Goal: Transaction & Acquisition: Purchase product/service

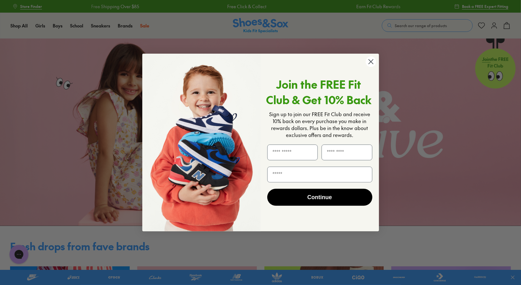
click at [371, 62] on circle "Close dialog" at bounding box center [370, 61] width 10 height 10
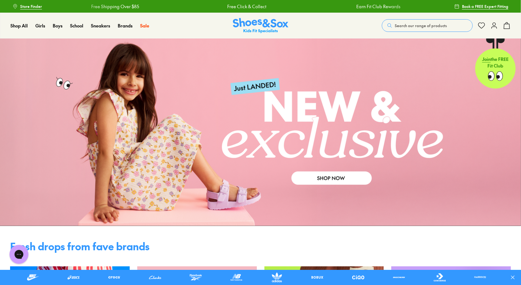
click at [342, 25] on div "Shop All Shop All Shop All New Arrivals Up to 40% Off Sale Online Only Best Sel…" at bounding box center [260, 26] width 521 height 26
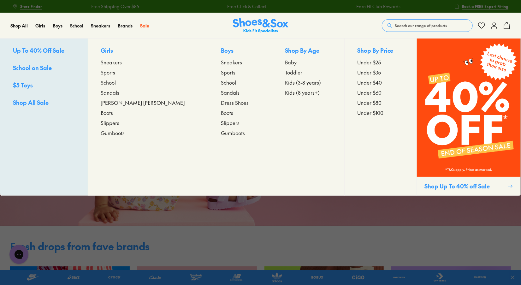
click at [221, 64] on span "Sneakers" at bounding box center [231, 62] width 21 height 8
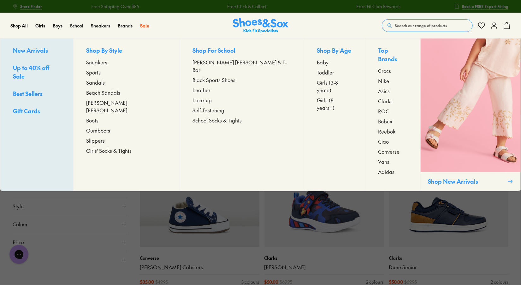
click at [37, 67] on span "Up to 40% off Sale" at bounding box center [31, 72] width 36 height 16
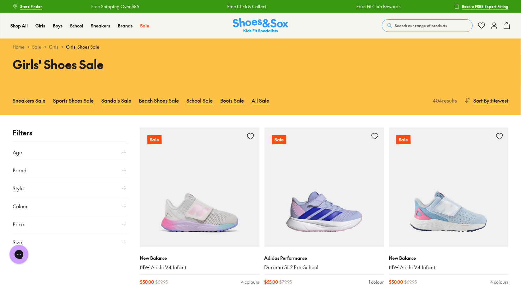
click at [37, 47] on link "Sale" at bounding box center [36, 47] width 9 height 7
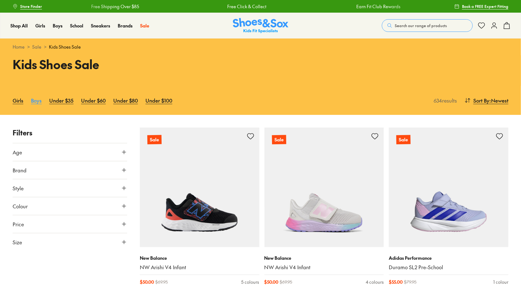
click at [36, 99] on link "Boys" at bounding box center [36, 100] width 11 height 14
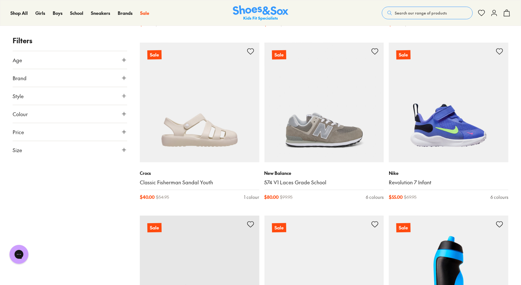
scroll to position [1466, 0]
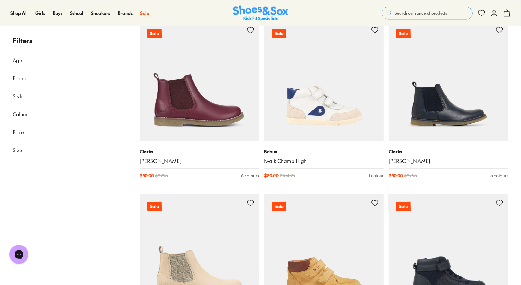
scroll to position [2524, 0]
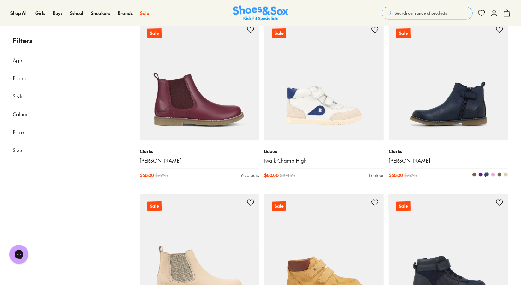
click at [481, 173] on span at bounding box center [480, 174] width 4 height 4
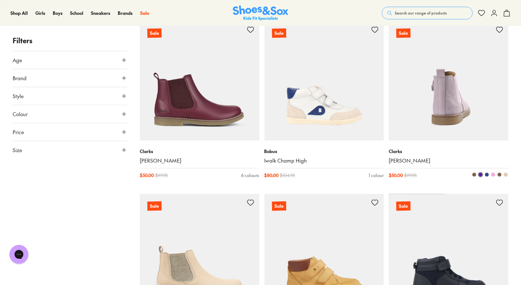
click at [499, 174] on span at bounding box center [499, 174] width 4 height 4
click at [474, 174] on span at bounding box center [474, 174] width 4 height 4
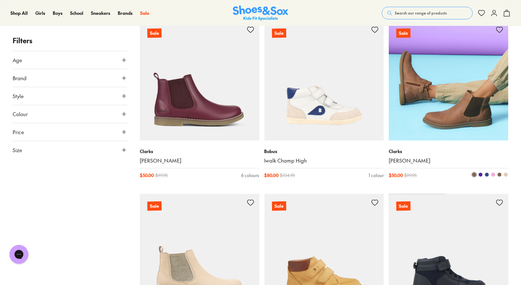
click at [487, 173] on span at bounding box center [486, 174] width 4 height 4
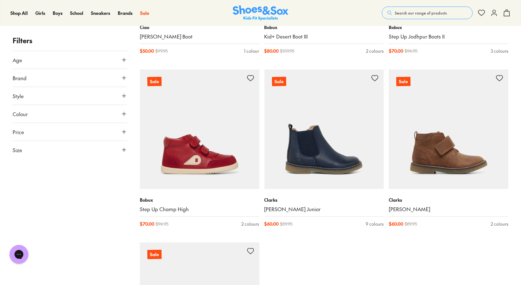
scroll to position [3559, 0]
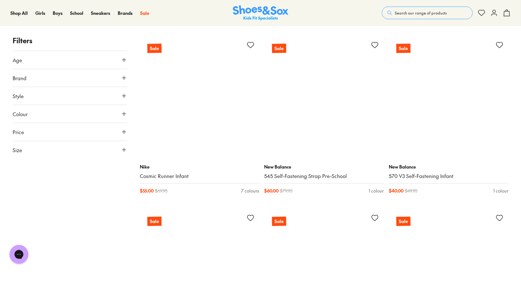
scroll to position [5119, 0]
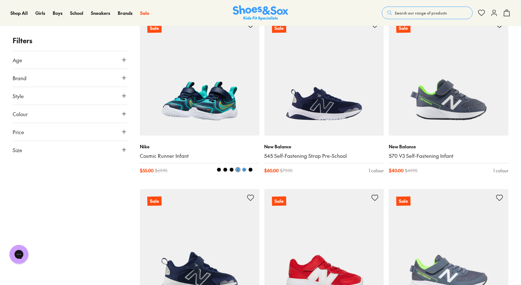
click at [196, 126] on img at bounding box center [200, 76] width 120 height 120
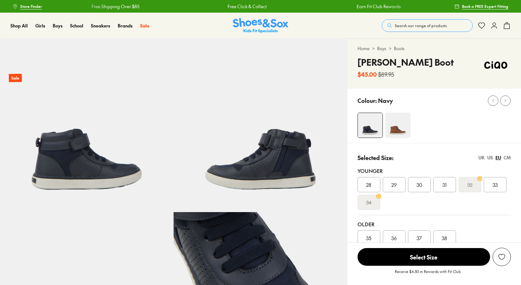
select select "*"
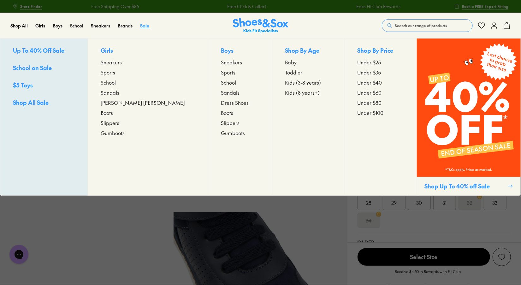
click at [143, 26] on span "Sale" at bounding box center [144, 25] width 9 height 6
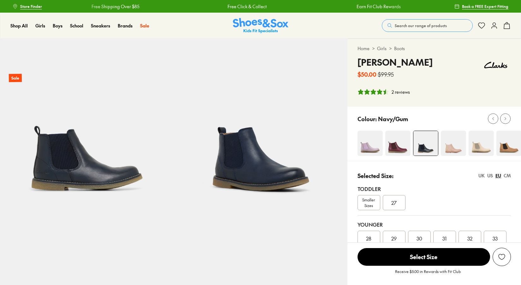
select select "*"
click at [507, 176] on div "CM" at bounding box center [506, 175] width 7 height 7
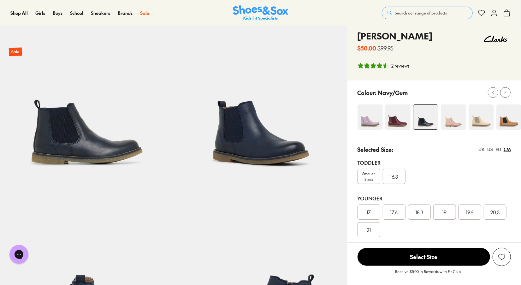
scroll to position [27, 0]
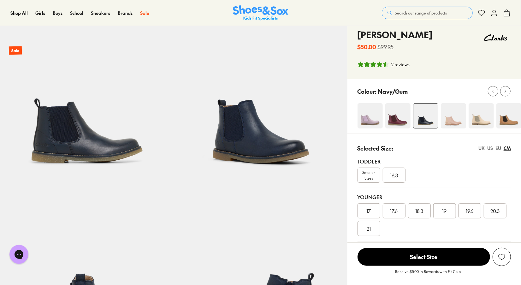
click at [368, 228] on span "21" at bounding box center [368, 228] width 4 height 8
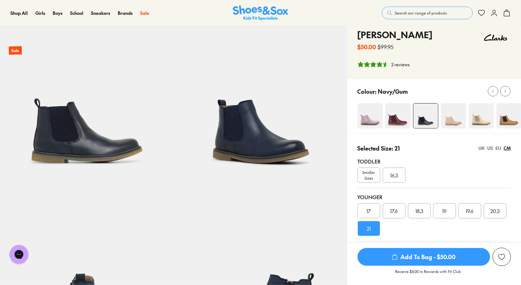
click at [280, 137] on img at bounding box center [259, 97] width 173 height 173
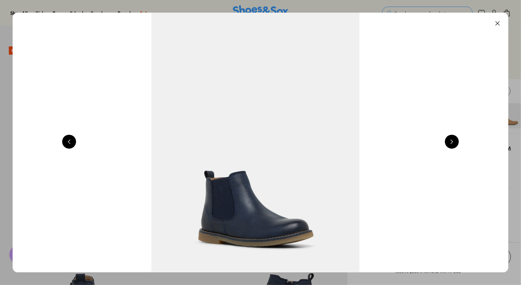
click at [455, 142] on button at bounding box center [452, 142] width 14 height 14
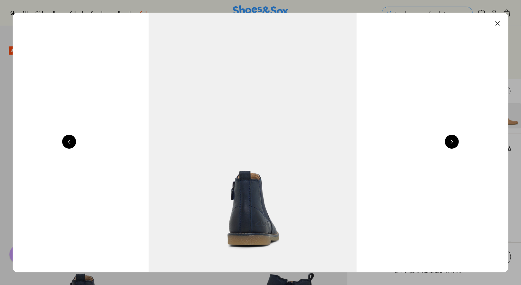
click at [455, 142] on button at bounding box center [452, 142] width 14 height 14
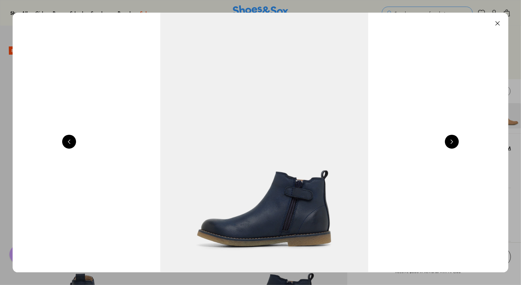
scroll to position [0, 1992]
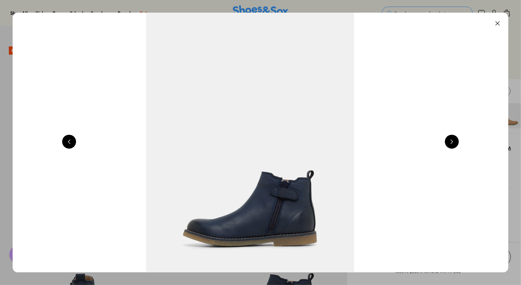
click at [455, 142] on button at bounding box center [452, 142] width 14 height 14
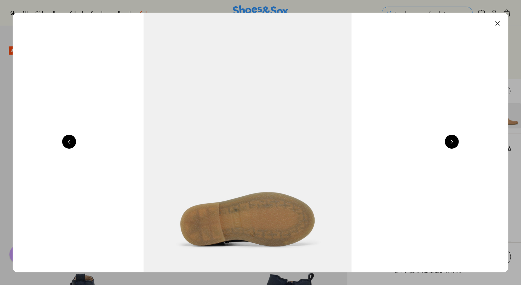
click at [455, 142] on button at bounding box center [452, 142] width 14 height 14
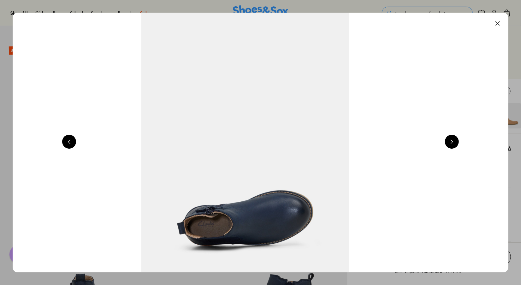
scroll to position [0, 2988]
click at [497, 26] on button at bounding box center [497, 23] width 14 height 14
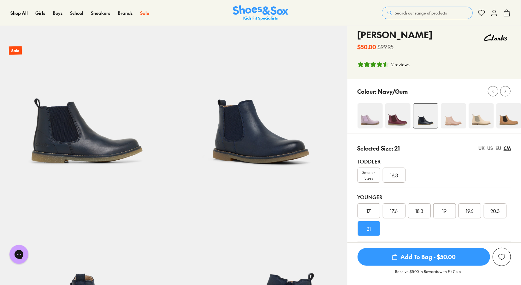
scroll to position [27, 0]
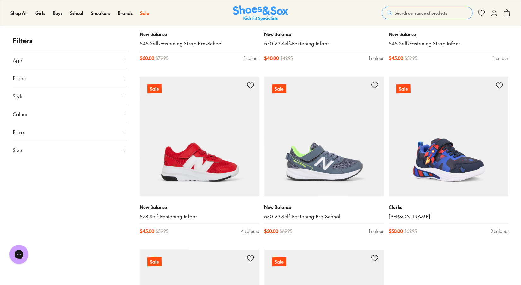
scroll to position [1663, 0]
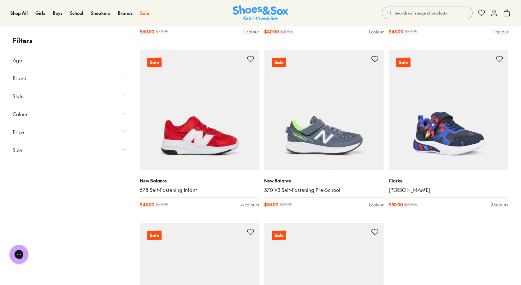
drag, startPoint x: 446, startPoint y: 149, endPoint x: 99, endPoint y: 223, distance: 355.3
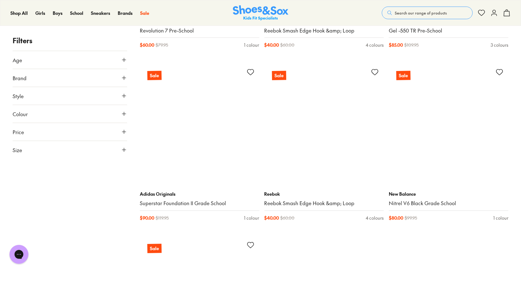
scroll to position [3549, 0]
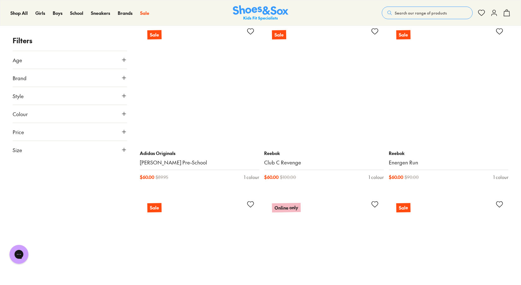
scroll to position [5232, 0]
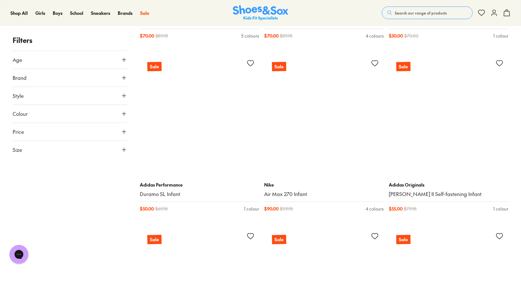
scroll to position [7014, 0]
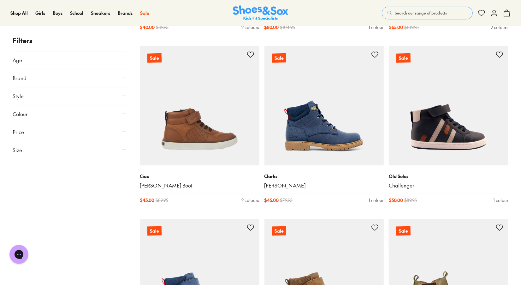
scroll to position [8922, 0]
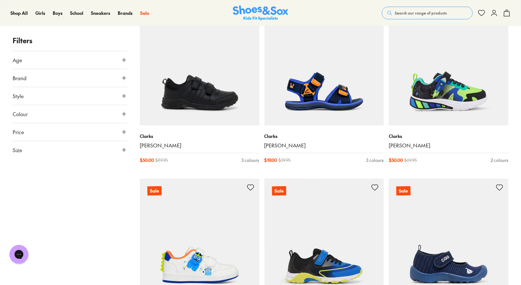
scroll to position [10687, 0]
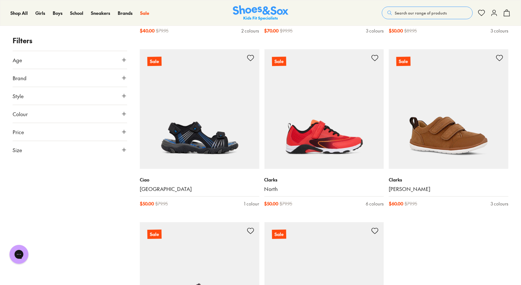
scroll to position [12716, 0]
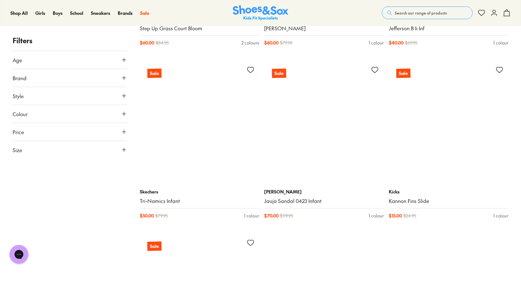
scroll to position [14614, 0]
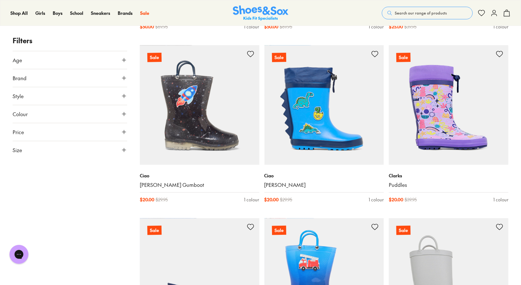
scroll to position [15038, 0]
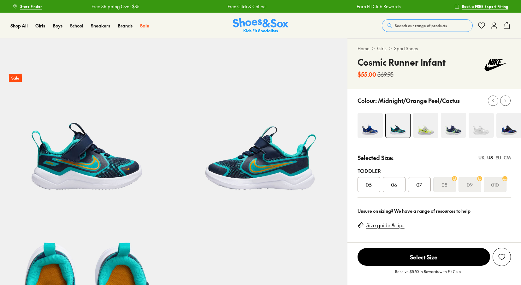
select select "*"
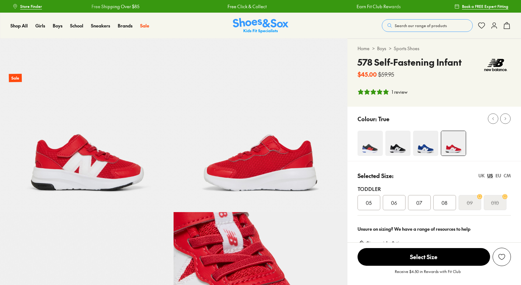
select select "*"
click at [508, 173] on div "CM" at bounding box center [506, 175] width 7 height 7
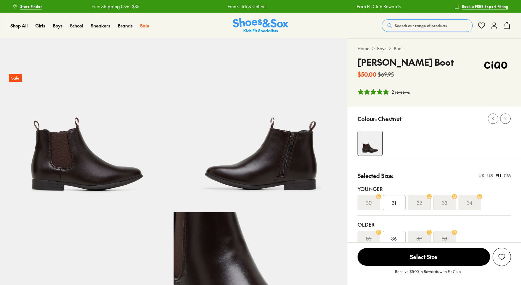
select select "*"
click at [508, 176] on div "CM" at bounding box center [506, 175] width 7 height 7
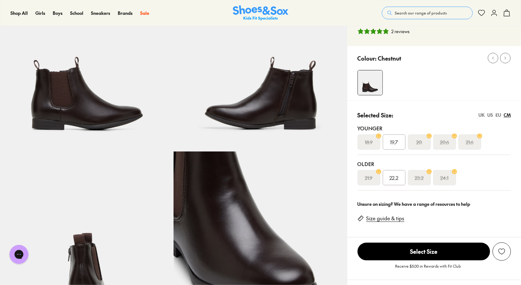
scroll to position [76, 0]
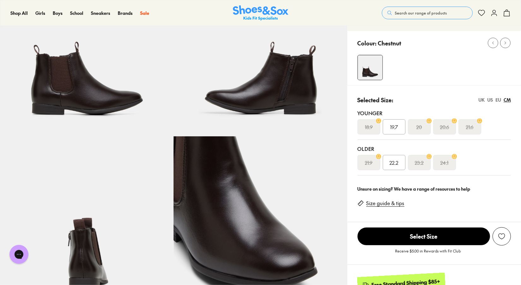
click at [393, 160] on span "22.2" at bounding box center [393, 163] width 9 height 8
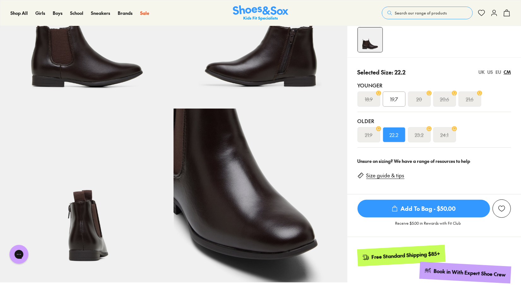
scroll to position [92, 0]
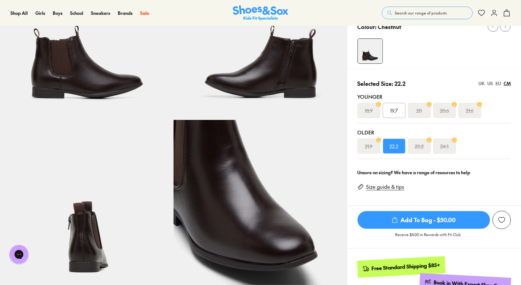
click at [445, 220] on span "Add To Bag - $50.00" at bounding box center [423, 220] width 132 height 18
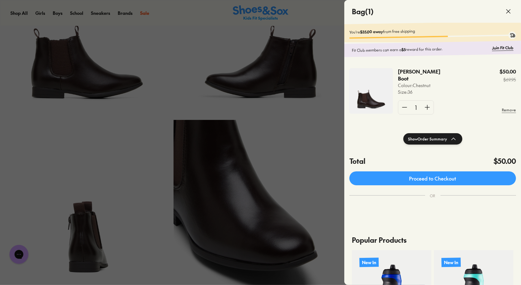
click at [505, 10] on icon at bounding box center [508, 12] width 8 height 8
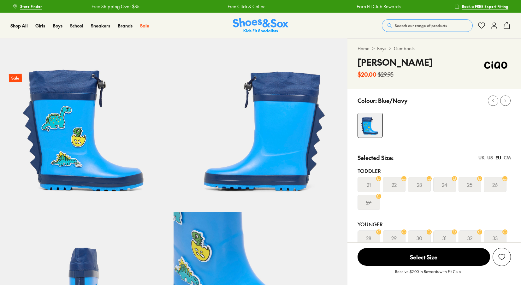
select select "*"
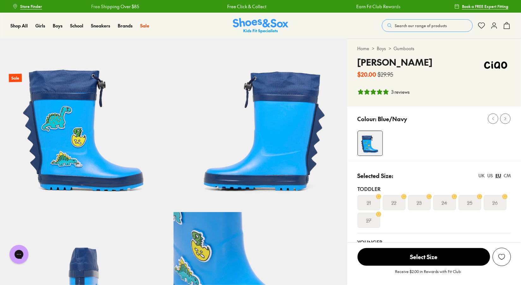
click at [506, 173] on div "CM" at bounding box center [506, 175] width 7 height 7
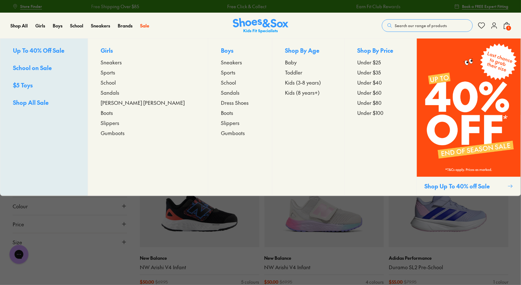
click at [30, 102] on span "Shop All Sale" at bounding box center [31, 102] width 36 height 8
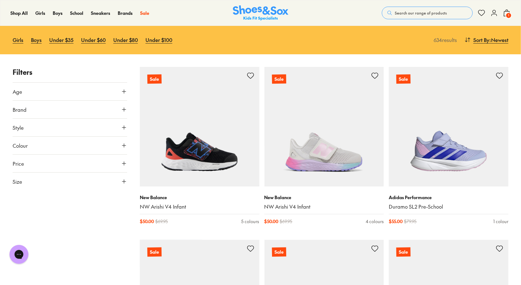
scroll to position [61, 0]
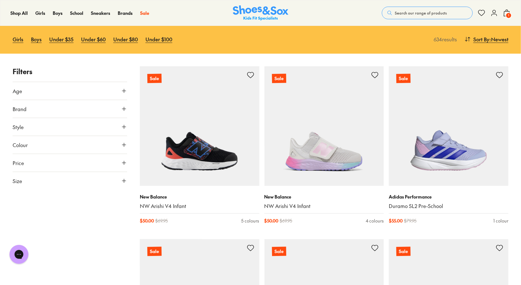
click at [60, 184] on button "Size" at bounding box center [70, 181] width 114 height 18
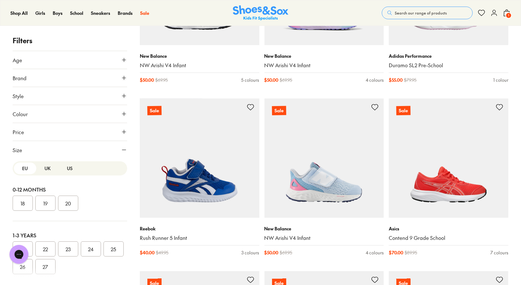
scroll to position [0, 0]
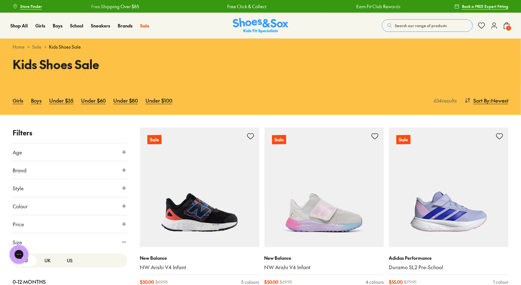
click at [95, 154] on button "Age" at bounding box center [70, 152] width 114 height 18
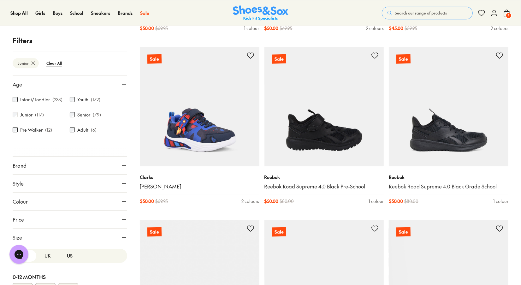
scroll to position [1117, 0]
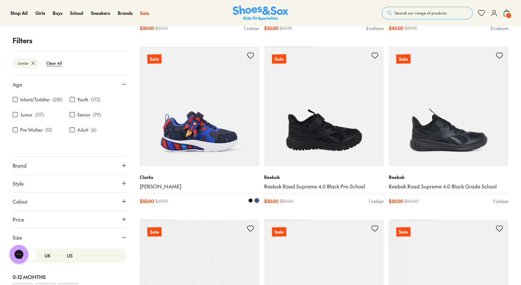
click at [196, 128] on img at bounding box center [200, 107] width 120 height 120
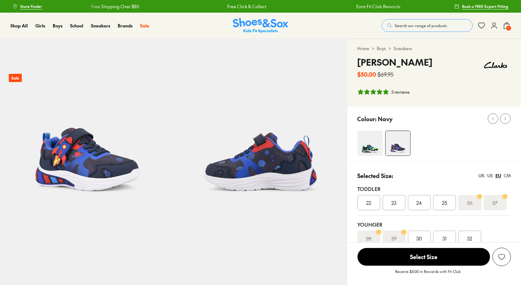
select select "*"
click at [505, 174] on div "CM" at bounding box center [506, 175] width 7 height 7
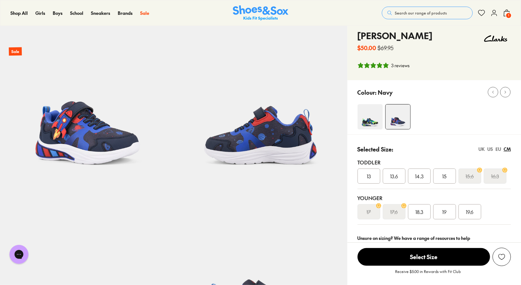
scroll to position [28, 0]
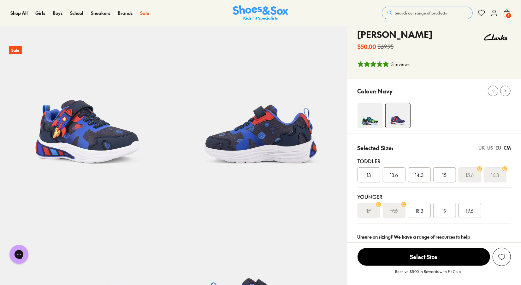
click at [426, 210] on div "18.3" at bounding box center [419, 210] width 23 height 15
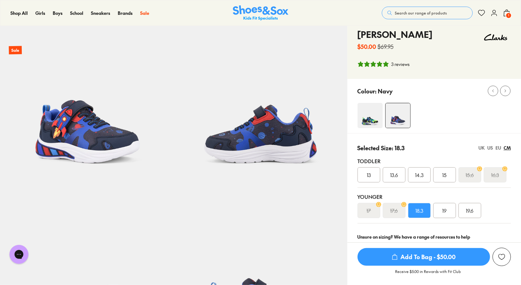
click at [414, 254] on span "Add To Bag - $50.00" at bounding box center [423, 257] width 132 height 18
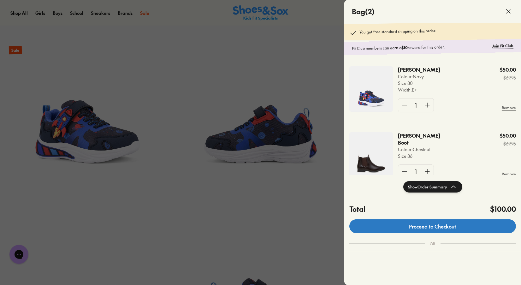
click at [458, 226] on link "Proceed to Checkout" at bounding box center [432, 226] width 166 height 14
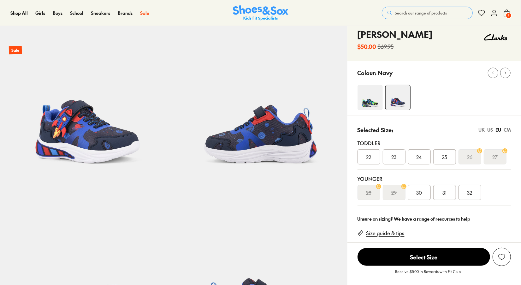
select select "*"
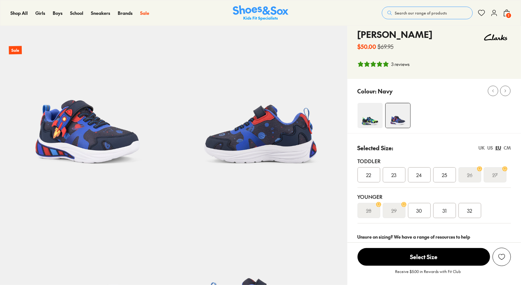
click at [504, 12] on icon at bounding box center [507, 13] width 8 height 8
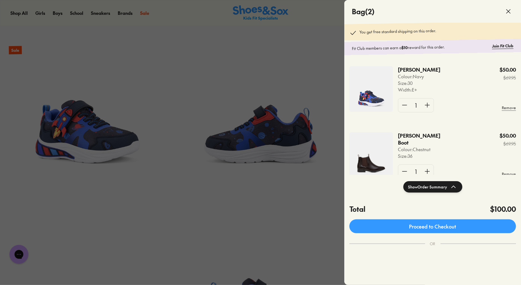
click at [375, 164] on img at bounding box center [371, 154] width 44 height 45
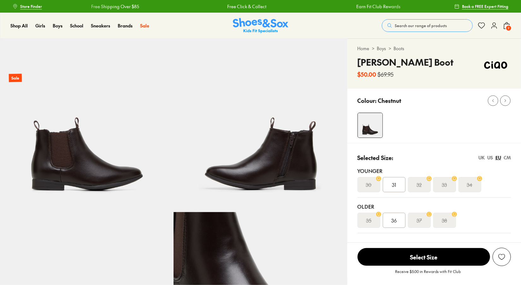
select select "*"
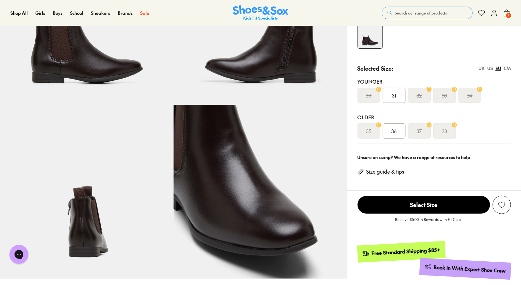
scroll to position [88, 0]
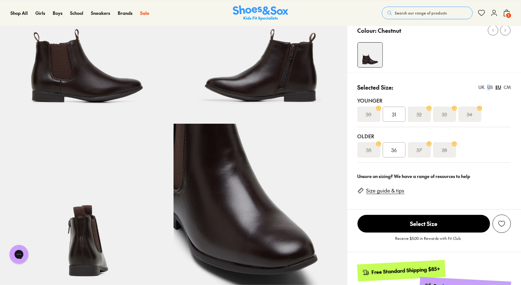
drag, startPoint x: 486, startPoint y: 85, endPoint x: 489, endPoint y: 87, distance: 3.5
click at [489, 87] on div "UK US EU CM" at bounding box center [494, 87] width 32 height 7
click at [489, 87] on div "US" at bounding box center [490, 87] width 6 height 7
click at [422, 74] on div "Selected Size: [GEOGRAPHIC_DATA] [GEOGRAPHIC_DATA] EU CM Younger 013 013.5 1 2 …" at bounding box center [433, 120] width 173 height 95
click at [481, 88] on div "UK" at bounding box center [481, 87] width 6 height 7
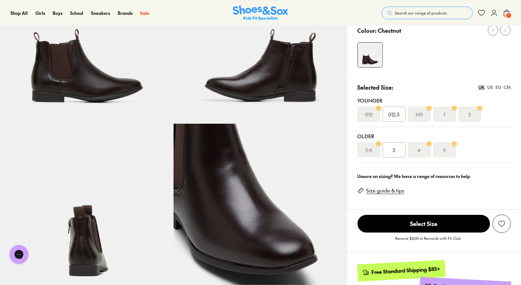
click at [489, 86] on div "US" at bounding box center [490, 87] width 6 height 7
click at [420, 118] on div "1" at bounding box center [419, 114] width 23 height 15
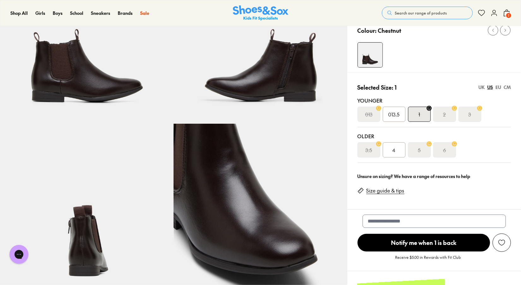
click at [398, 117] on span "013.5" at bounding box center [393, 114] width 11 height 8
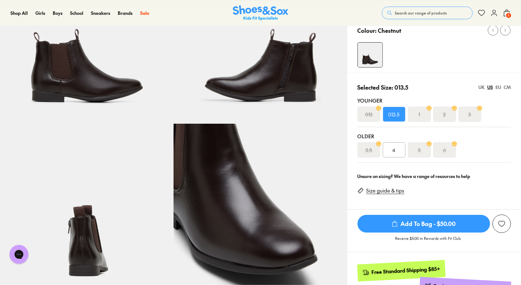
click at [508, 86] on div "CM" at bounding box center [506, 87] width 7 height 7
